Goal: Information Seeking & Learning: Learn about a topic

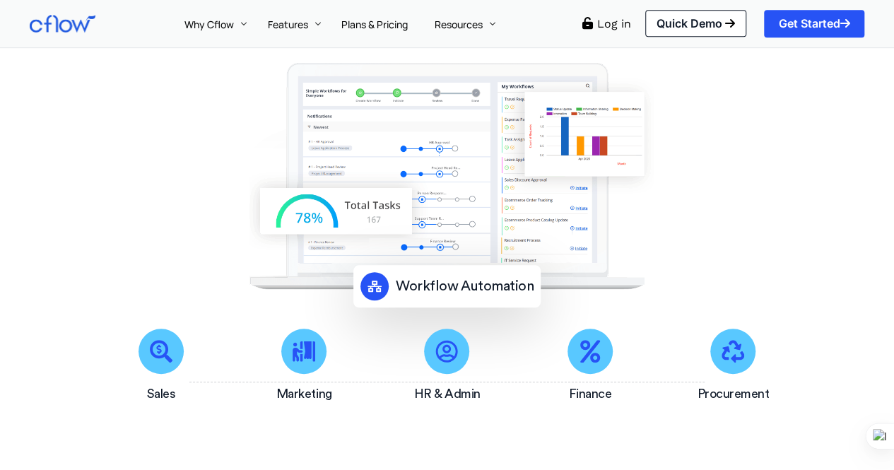
click at [599, 357] on icon at bounding box center [590, 351] width 20 height 23
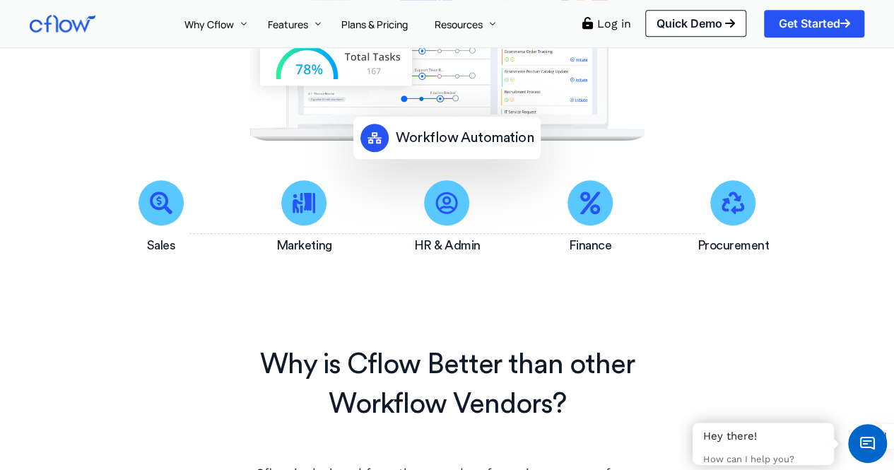
scroll to position [513, 0]
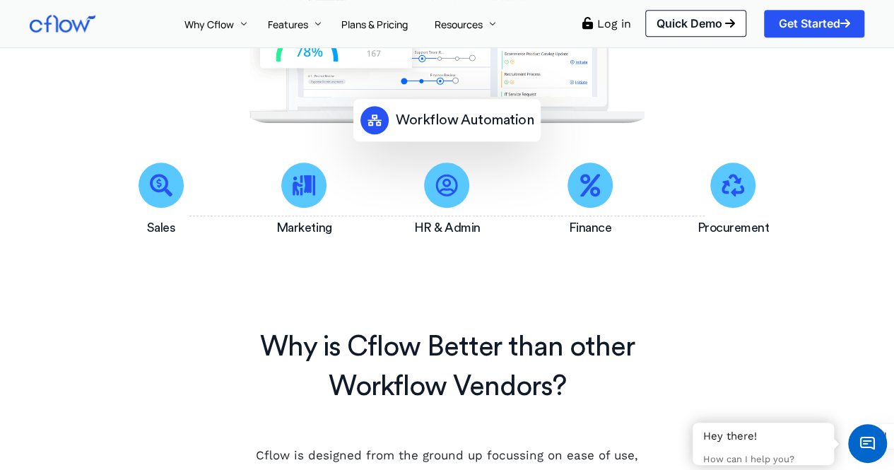
click at [588, 195] on icon at bounding box center [590, 185] width 23 height 23
click at [815, 21] on span "Get Started" at bounding box center [813, 23] width 71 height 11
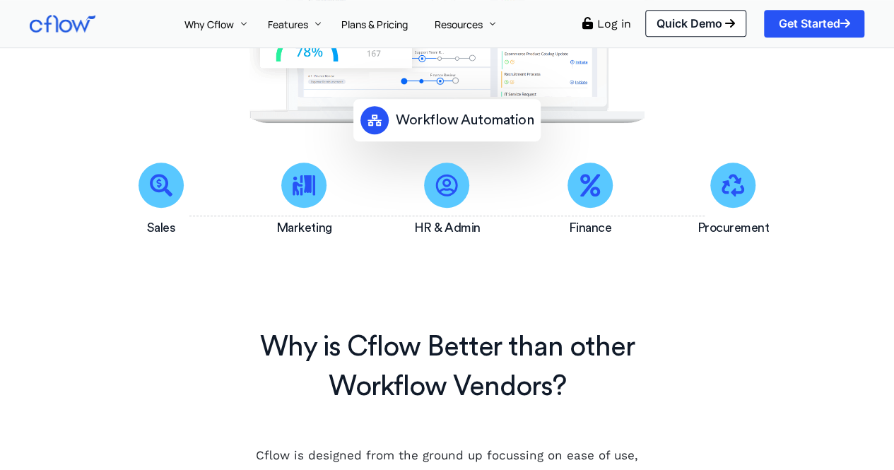
scroll to position [513, 0]
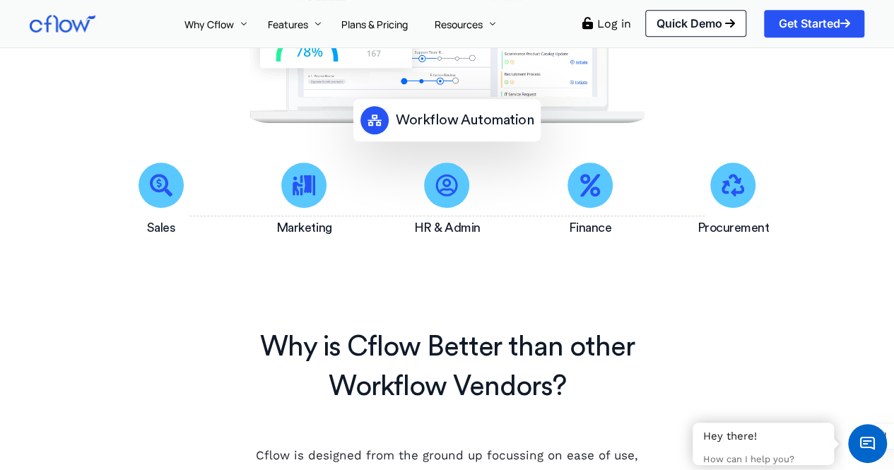
click at [692, 21] on link "Quick Demo" at bounding box center [695, 23] width 101 height 27
